Goal: Task Accomplishment & Management: Use online tool/utility

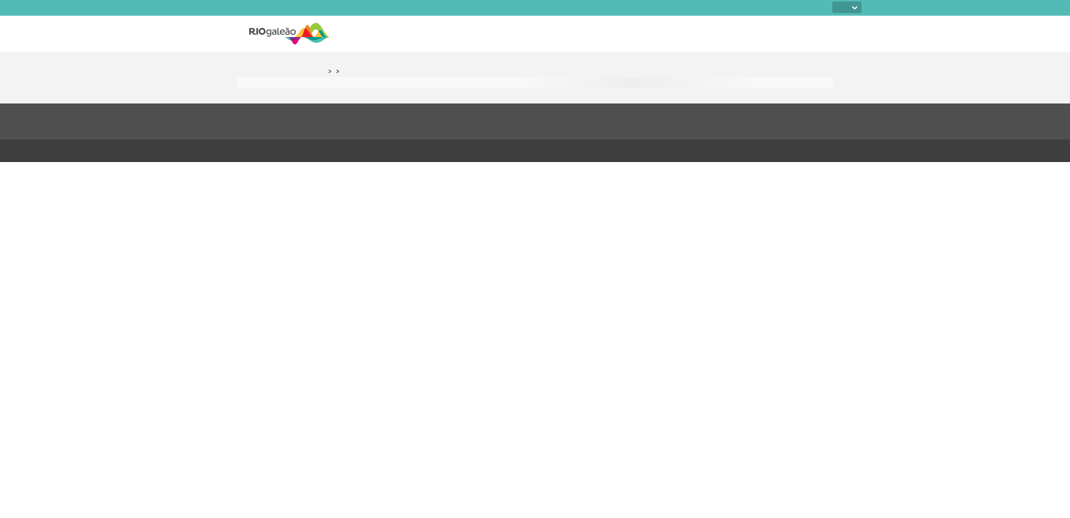
select select
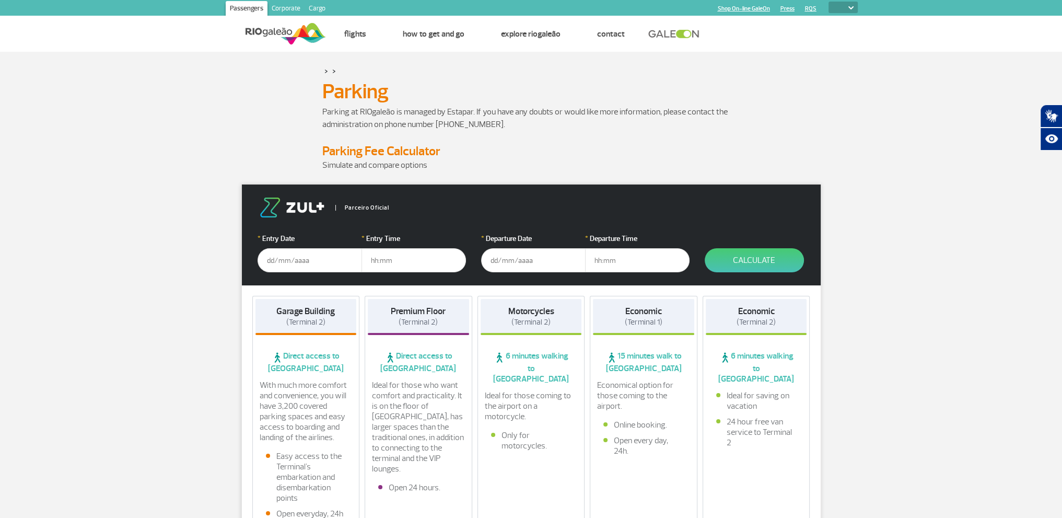
click at [493, 133] on p at bounding box center [531, 137] width 418 height 13
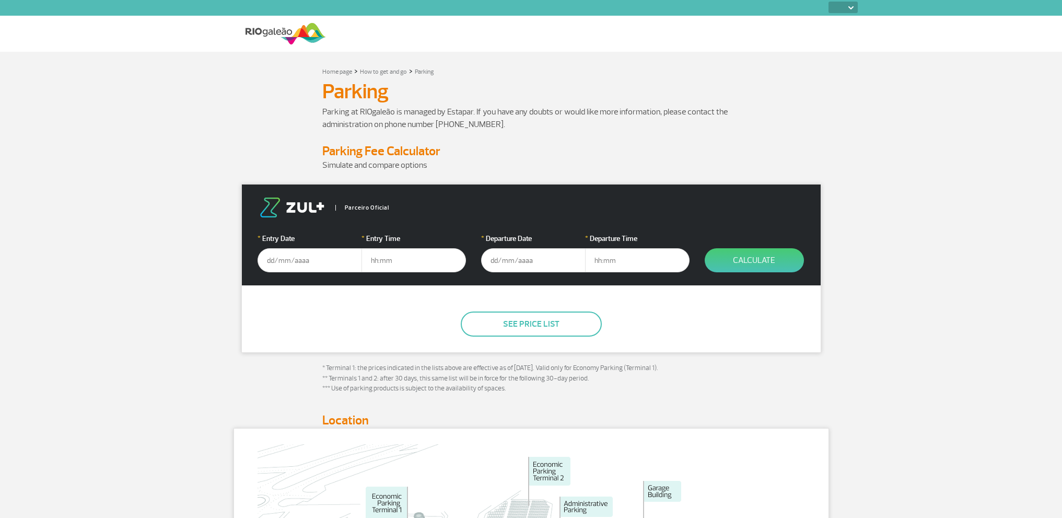
select select
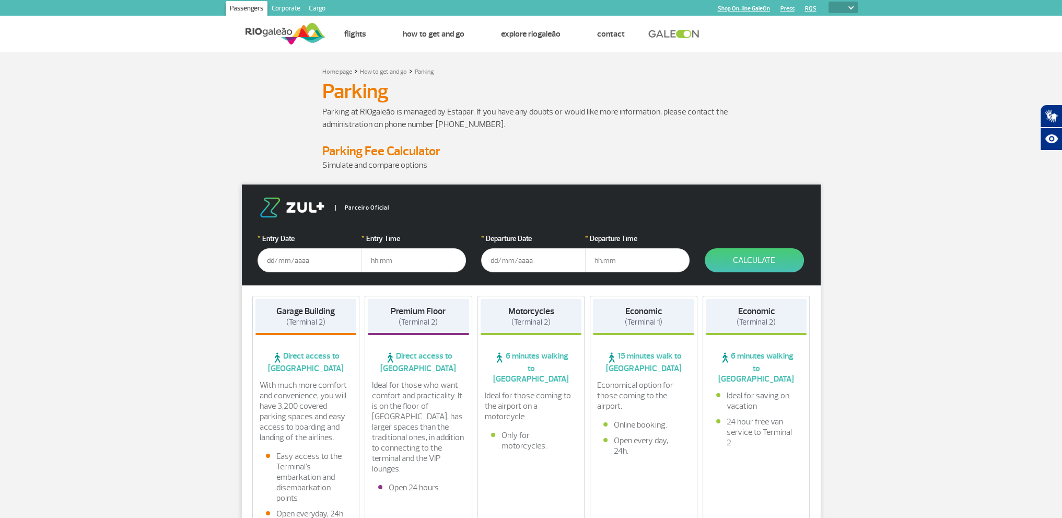
click at [307, 259] on input "text" at bounding box center [309, 260] width 104 height 24
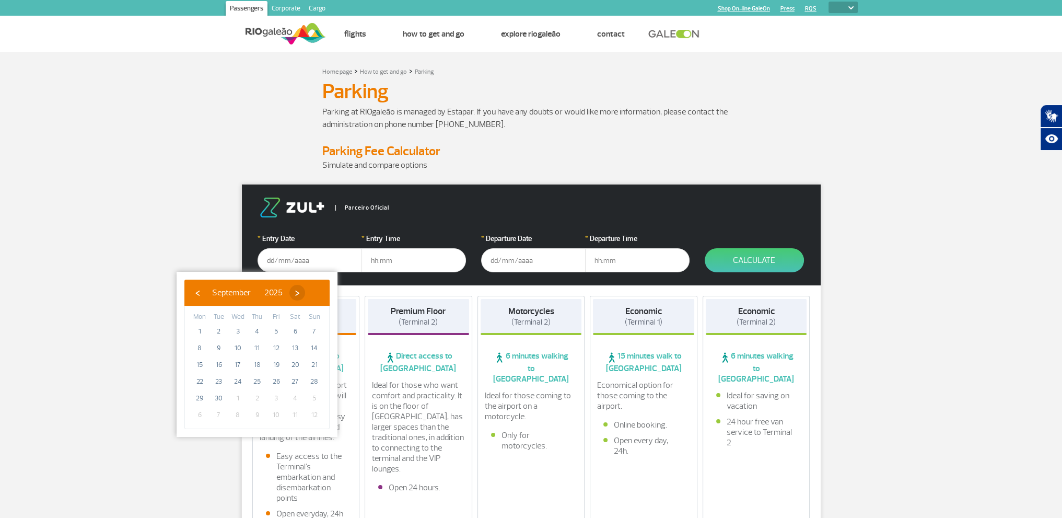
click at [305, 298] on span "›" at bounding box center [297, 293] width 16 height 16
click at [193, 293] on span "‹" at bounding box center [198, 293] width 16 height 16
click at [255, 380] on span "25" at bounding box center [257, 381] width 17 height 17
type input "25/09/2025"
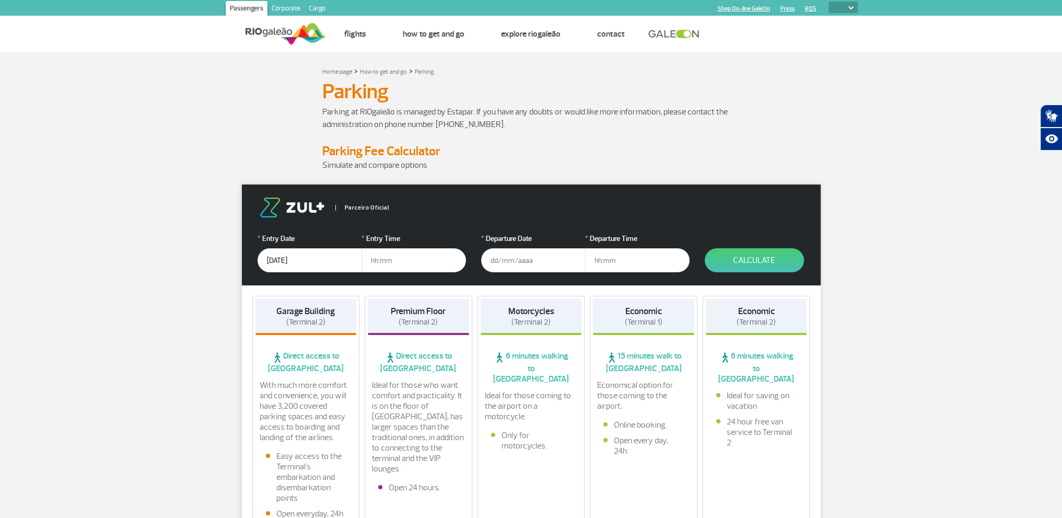
click at [410, 269] on input "text" at bounding box center [413, 260] width 104 height 24
type input "12:00"
click at [509, 262] on input "text" at bounding box center [533, 260] width 104 height 24
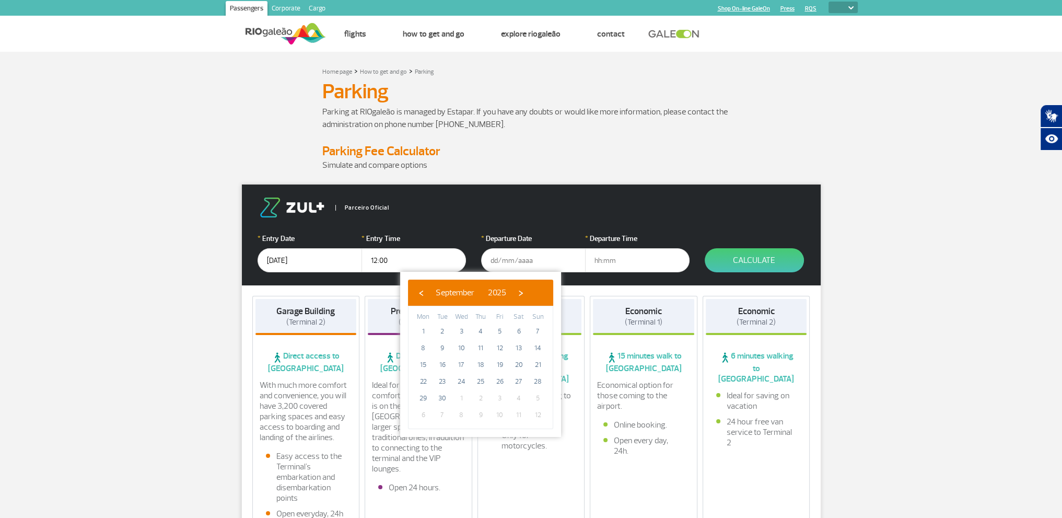
click at [288, 257] on input "25/09/2025" at bounding box center [309, 260] width 104 height 24
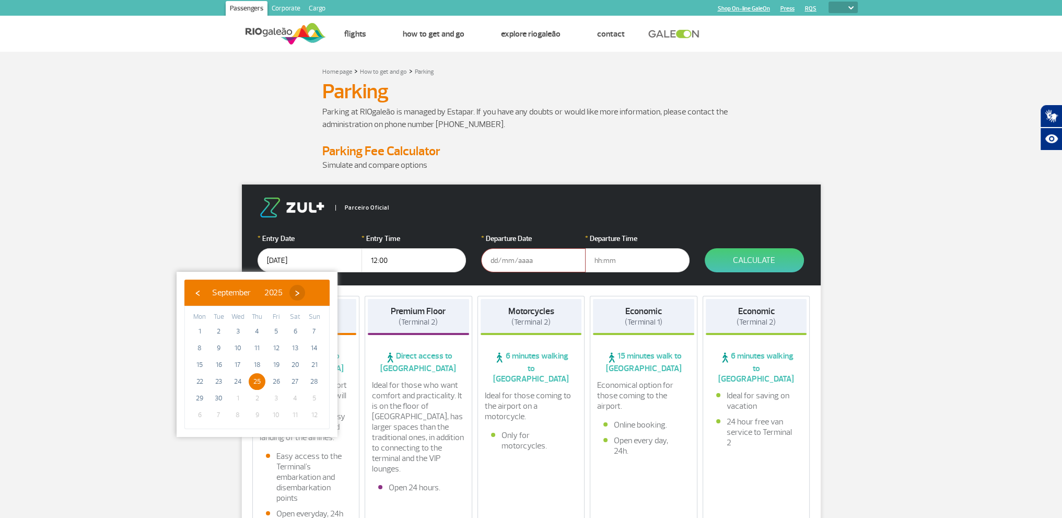
click at [305, 292] on span "›" at bounding box center [297, 293] width 16 height 16
click at [256, 328] on span "2" at bounding box center [257, 331] width 17 height 17
type input "02/10/2025"
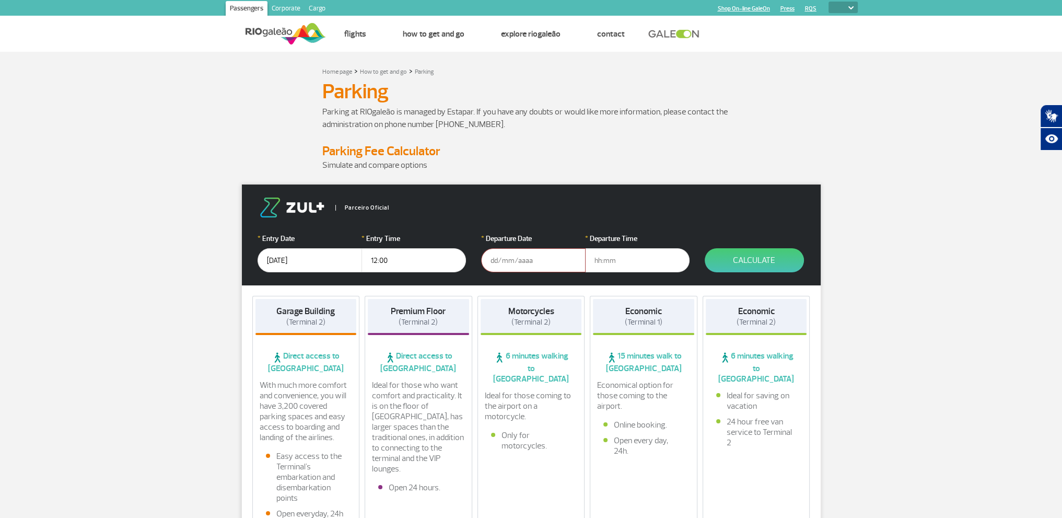
click at [615, 262] on input "text" at bounding box center [637, 260] width 104 height 24
click at [530, 256] on input "text" at bounding box center [533, 260] width 104 height 24
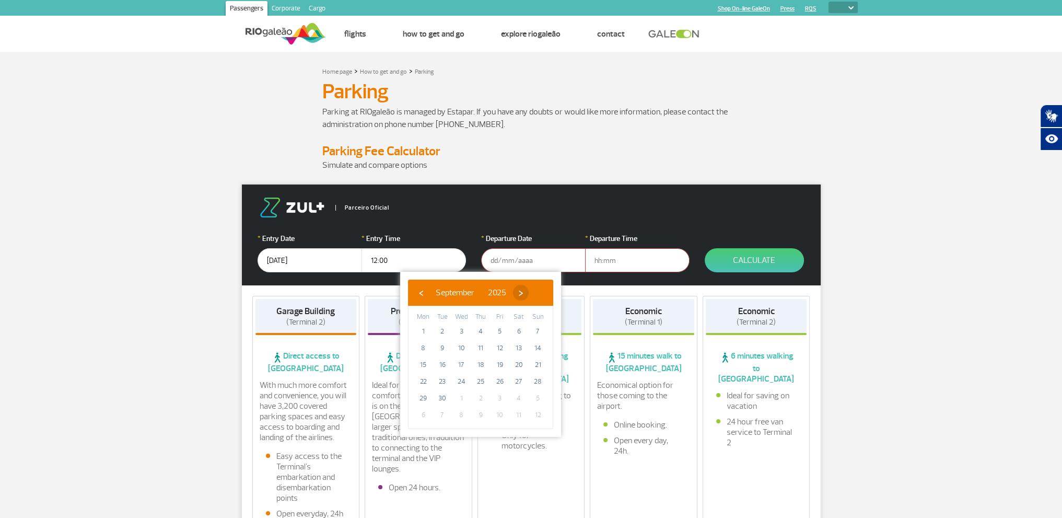
click at [528, 294] on span "›" at bounding box center [521, 293] width 16 height 16
click at [422, 349] on span "6" at bounding box center [423, 347] width 17 height 17
type input "06/10/2025"
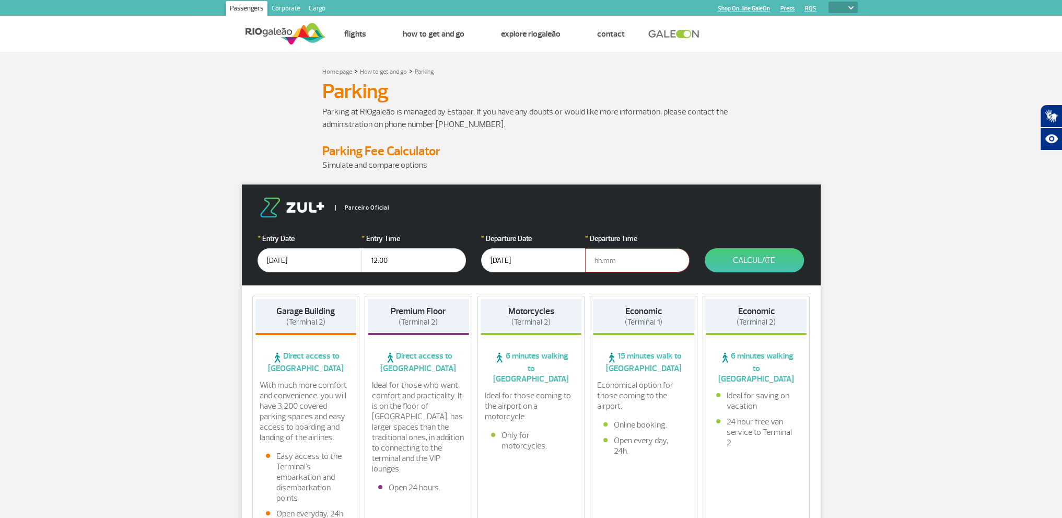
click at [652, 262] on input "text" at bounding box center [637, 260] width 104 height 24
type input "12:00"
click at [711, 256] on button "Calculate" at bounding box center [753, 260] width 99 height 24
